Goal: Transaction & Acquisition: Obtain resource

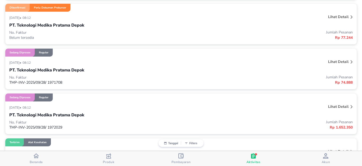
scroll to position [133, 0]
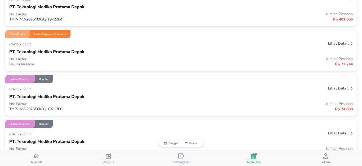
click at [339, 44] on p "Lihat detail" at bounding box center [338, 43] width 20 height 5
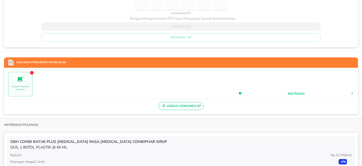
scroll to position [67, 0]
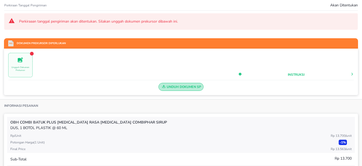
click at [191, 88] on span "Unduh Dokumen SP" at bounding box center [181, 86] width 41 height 7
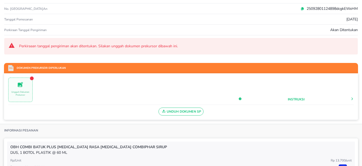
scroll to position [0, 0]
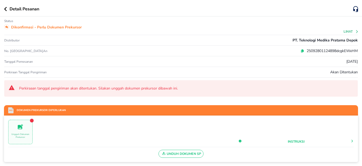
drag, startPoint x: 5, startPoint y: 8, endPoint x: 60, endPoint y: 36, distance: 61.1
click at [5, 8] on icon "button" at bounding box center [5, 9] width 3 height 4
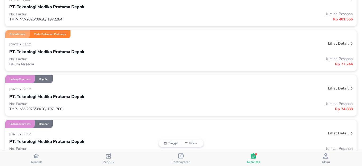
click at [332, 87] on p "Lihat detail" at bounding box center [338, 88] width 20 height 5
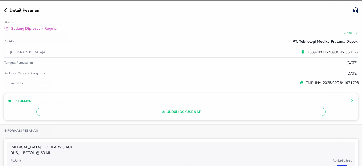
scroll to position [133, 0]
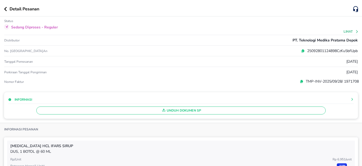
click at [286, 111] on span "Unduh Dokumen SP" at bounding box center [181, 110] width 285 height 7
click at [6, 10] on icon "button" at bounding box center [5, 9] width 3 height 4
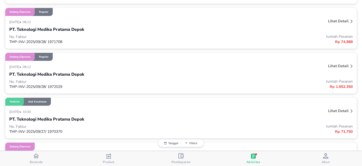
scroll to position [239, 0]
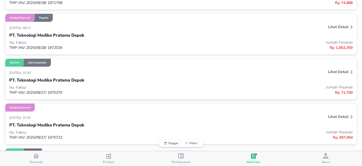
click at [328, 28] on p "Lihat detail" at bounding box center [338, 26] width 20 height 5
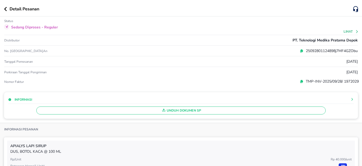
click at [254, 110] on span "Unduh Dokumen SP" at bounding box center [181, 110] width 285 height 7
click at [254, 110] on div "Unduh Dokumen SP" at bounding box center [181, 109] width 346 height 11
click at [251, 109] on div "Unduh Dokumen SP" at bounding box center [181, 109] width 346 height 11
click at [247, 97] on div "Informasi" at bounding box center [137, 99] width 259 height 6
click at [252, 108] on div "Unduh Dokumen SP" at bounding box center [181, 109] width 346 height 11
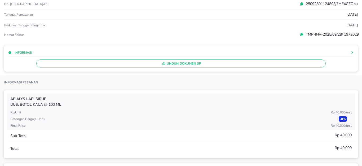
scroll to position [27, 0]
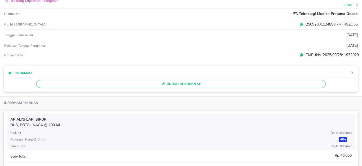
click at [242, 85] on div "Unduh Dokumen SP" at bounding box center [181, 82] width 346 height 11
click at [242, 81] on div "Unduh Dokumen SP" at bounding box center [181, 82] width 346 height 11
